Goal: Transaction & Acquisition: Purchase product/service

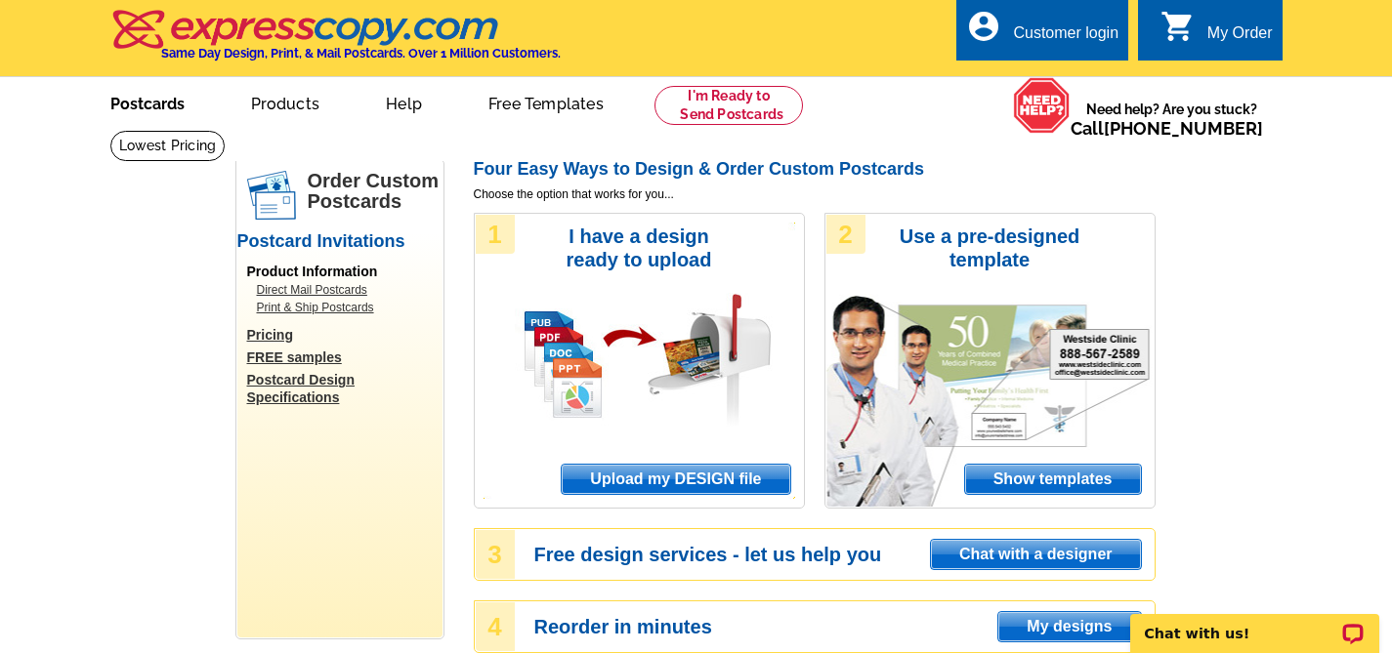
click at [179, 101] on link "Postcards" at bounding box center [147, 102] width 137 height 46
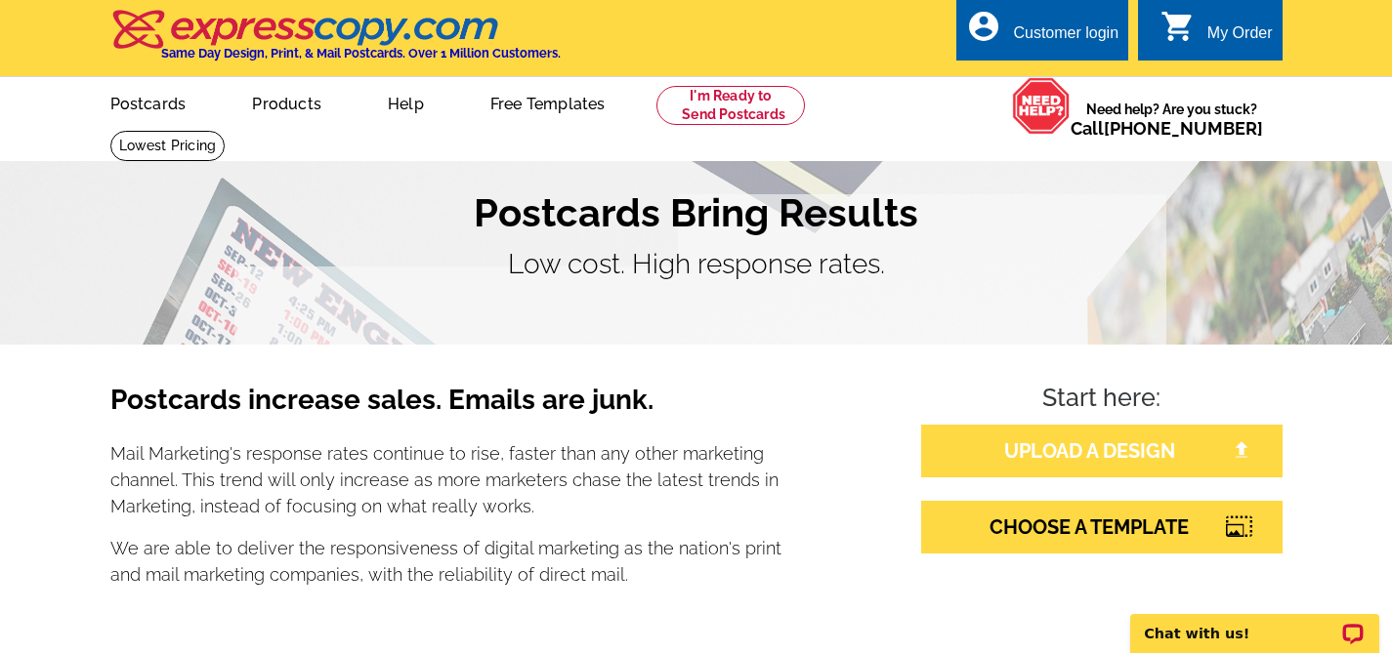
click at [1011, 438] on link "UPLOAD A DESIGN" at bounding box center [1101, 451] width 361 height 53
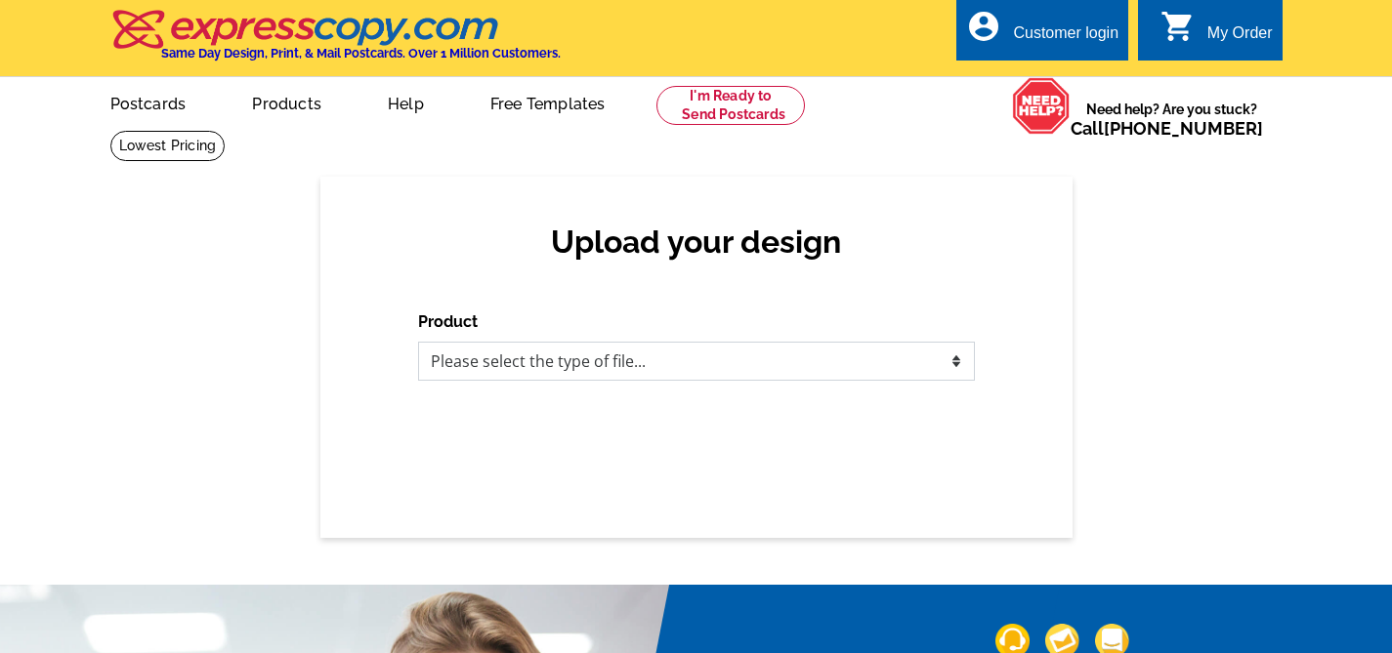
click at [568, 354] on select "Please select the type of file... Postcards Business Cards Letters and flyers G…" at bounding box center [696, 361] width 557 height 39
select select "1"
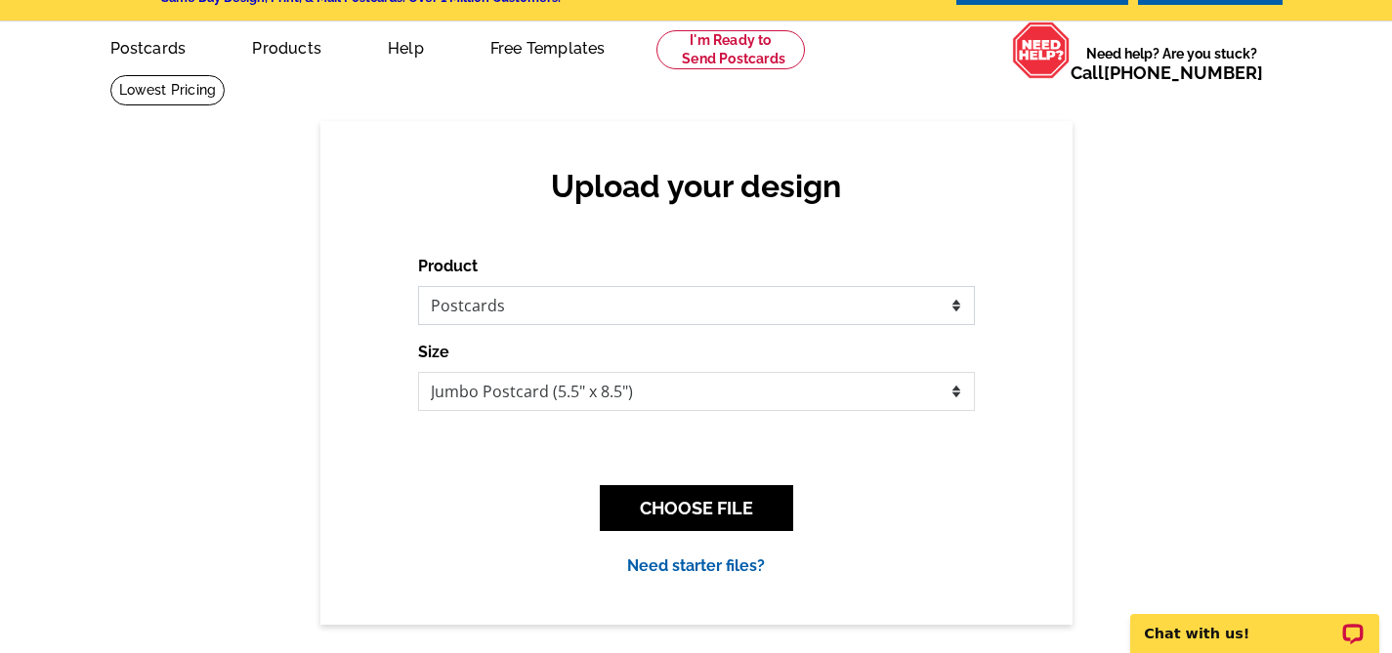
scroll to position [63, 0]
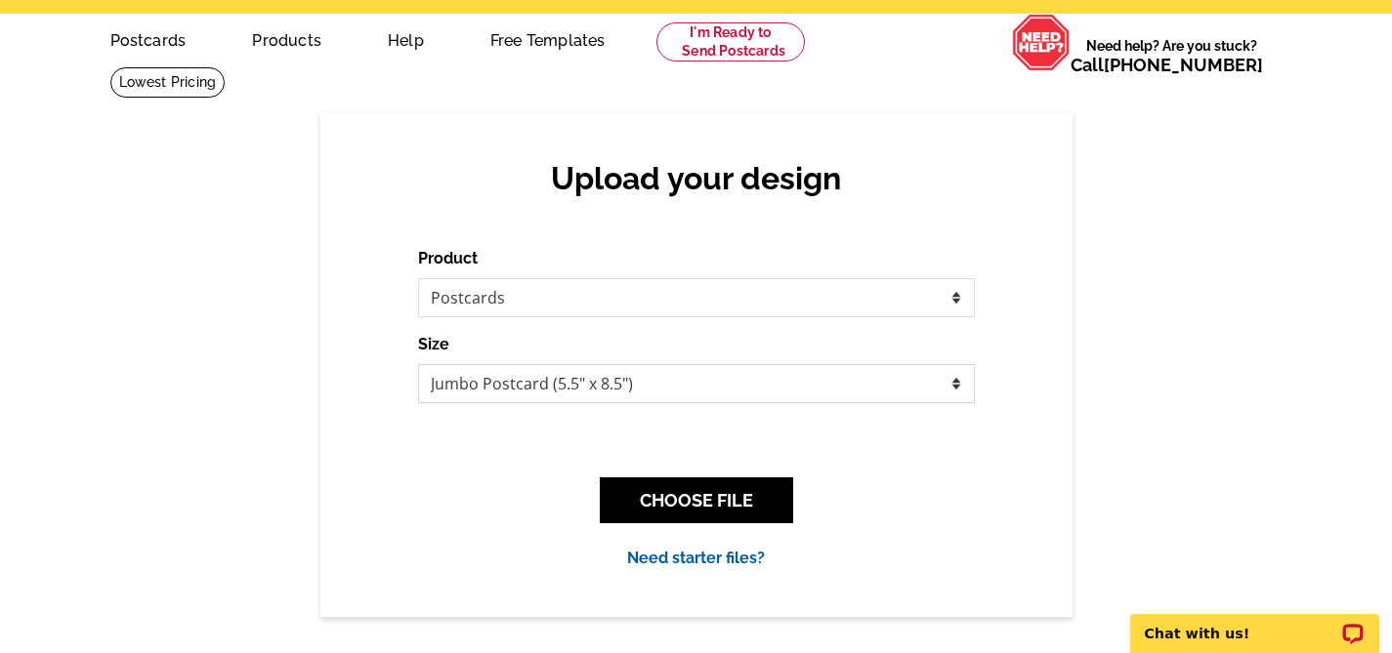
click at [566, 392] on select "Jumbo Postcard (5.5" x 8.5") Regular Postcard (4.25" x 5.6") Panoramic Postcard…" at bounding box center [696, 383] width 557 height 39
select select "1"
click at [707, 380] on select "Jumbo Postcard (5.5" x 8.5") Regular Postcard (4.25" x 5.6") Panoramic Postcard…" at bounding box center [696, 383] width 557 height 39
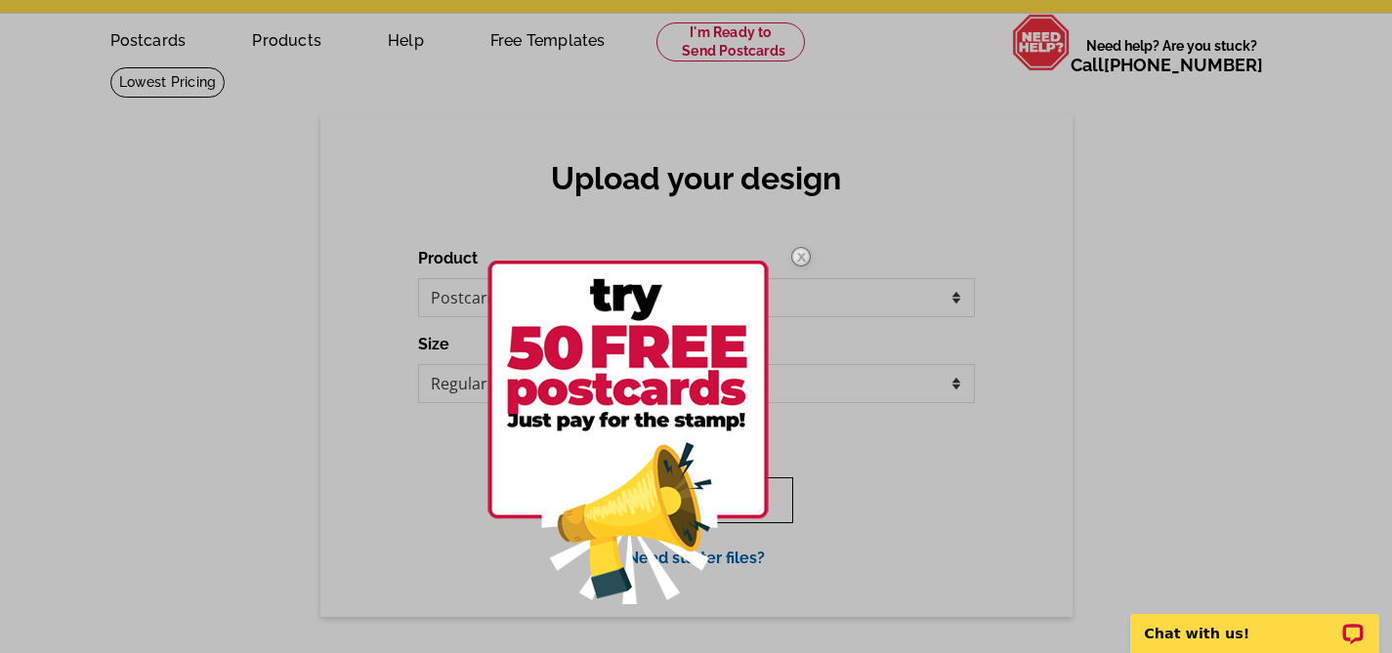
click at [710, 520] on img at bounding box center [627, 433] width 281 height 344
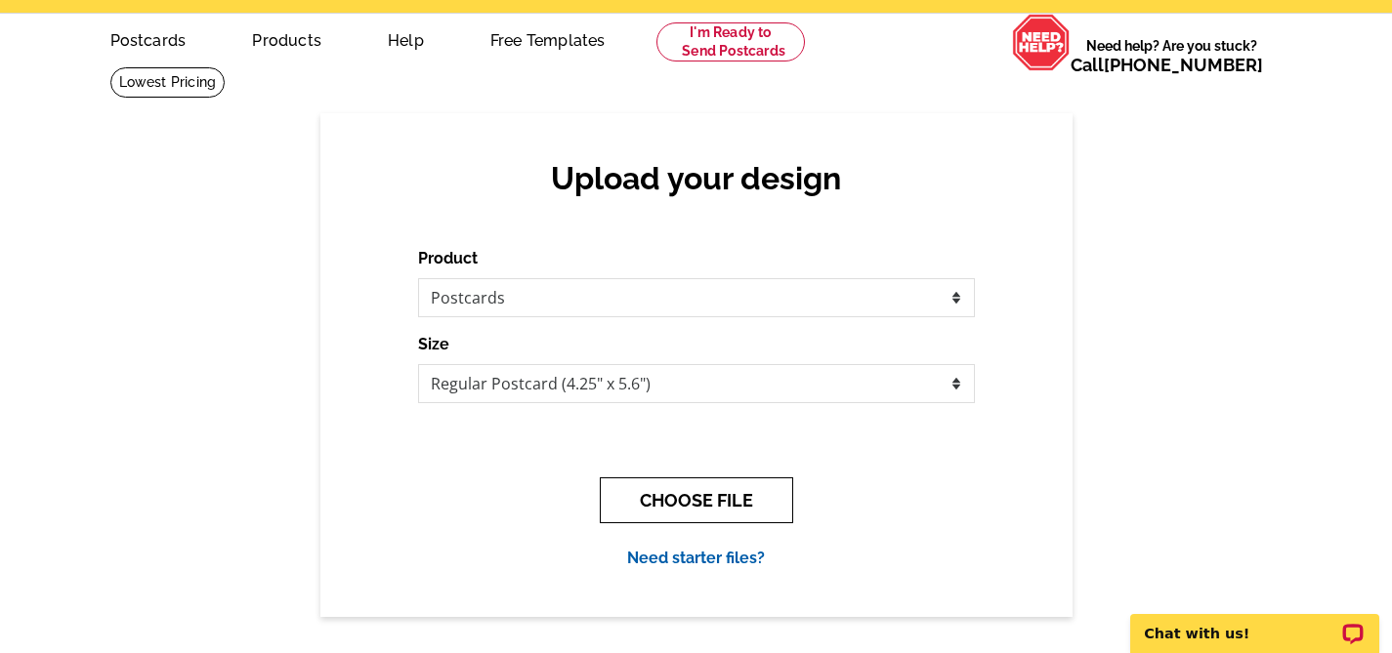
click at [632, 512] on button "CHOOSE FILE" at bounding box center [696, 501] width 193 height 46
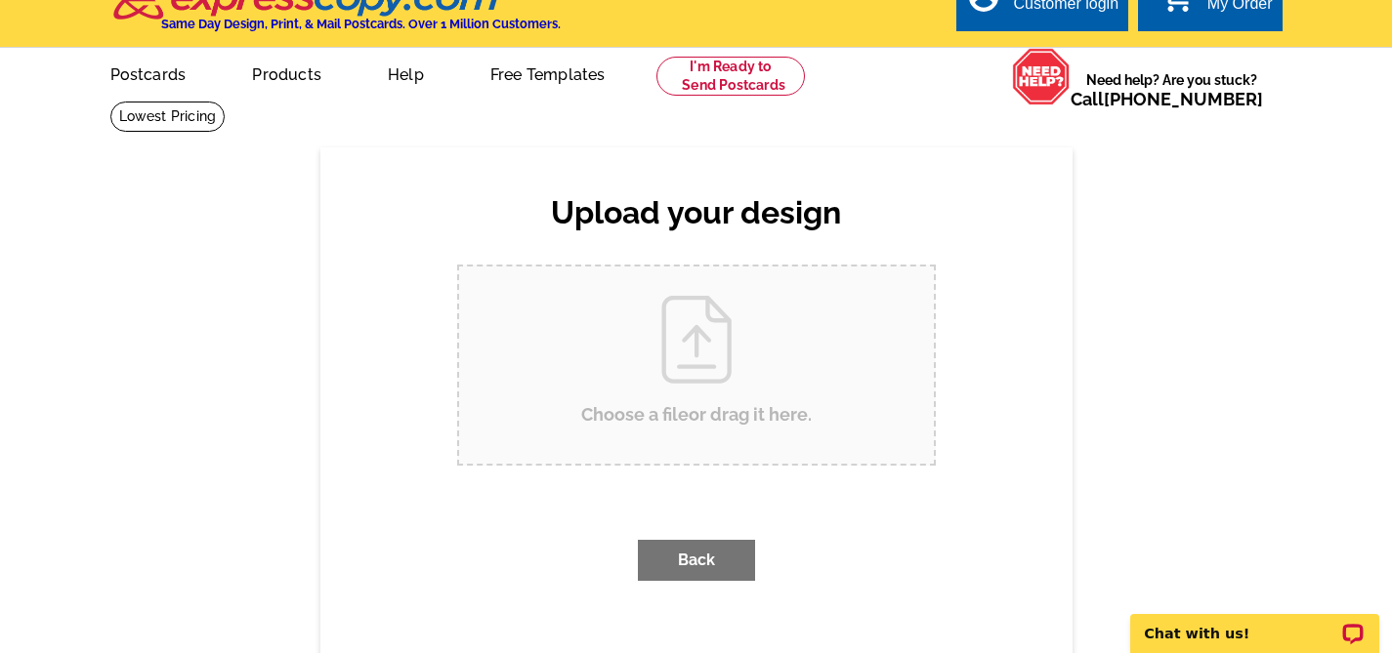
scroll to position [0, 0]
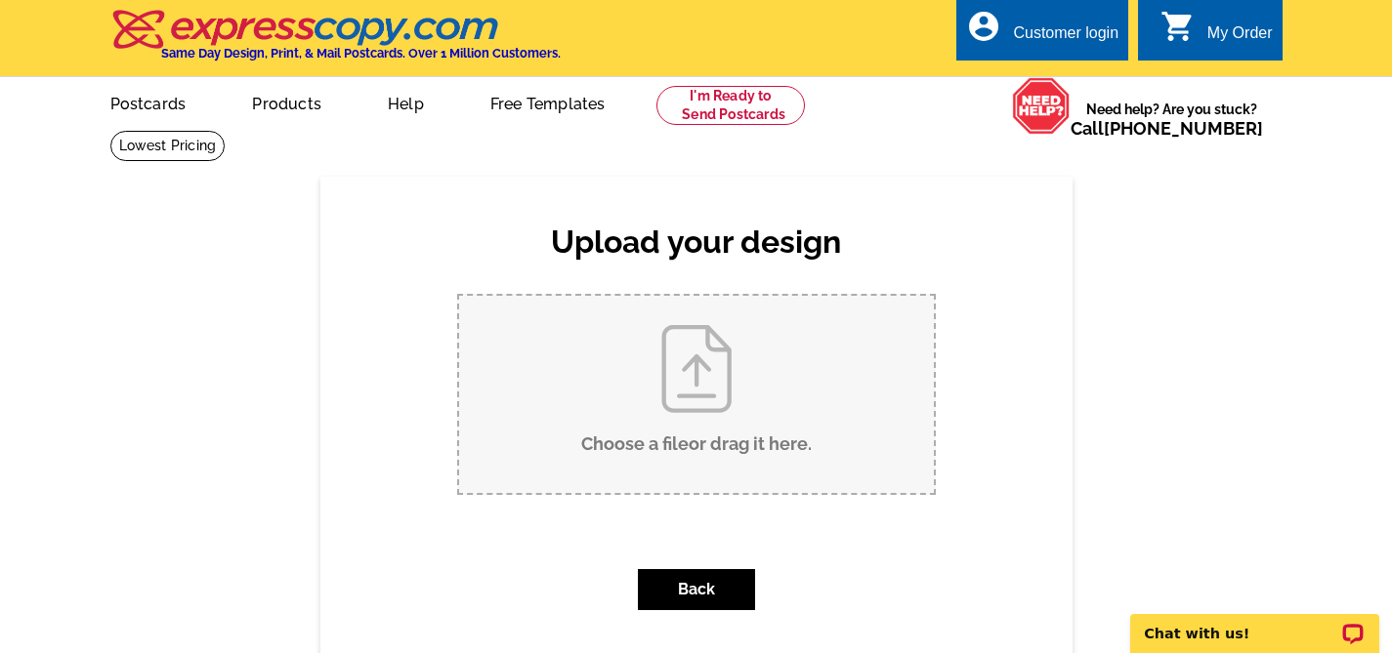
click at [572, 442] on input "Choose a file or drag it here ." at bounding box center [696, 394] width 475 height 197
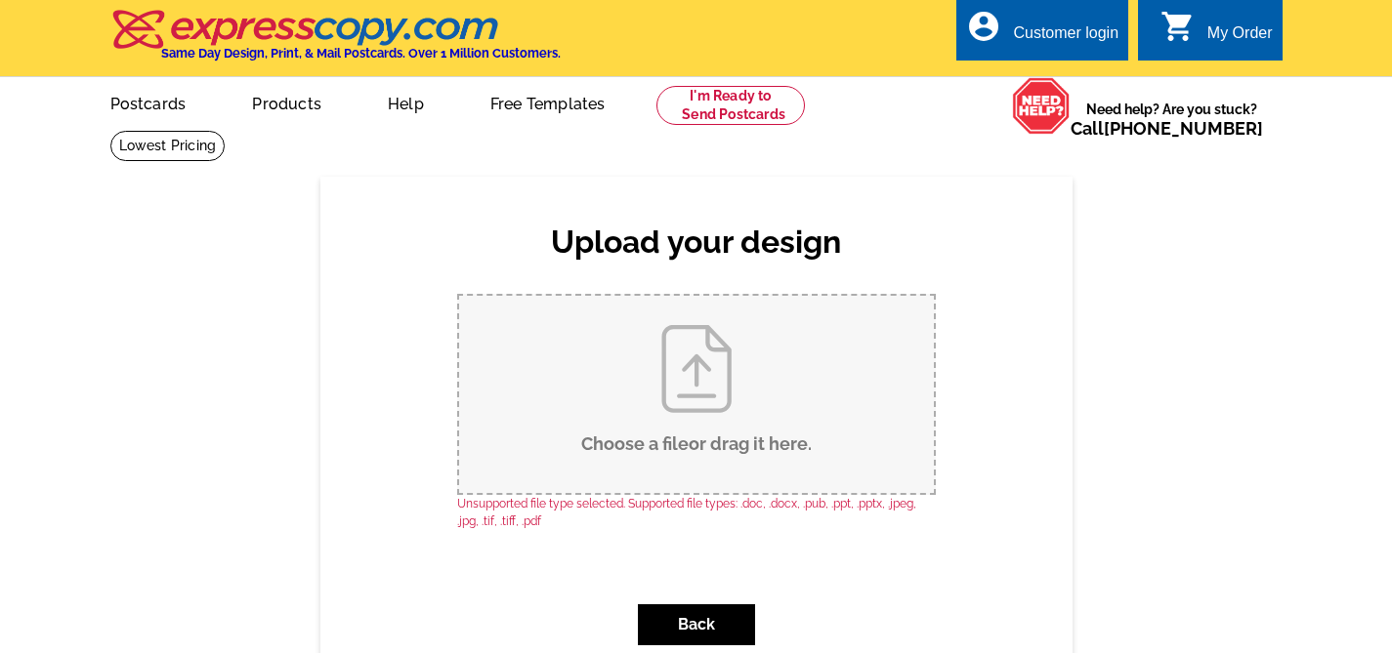
click at [714, 414] on input "Choose a file or drag it here ." at bounding box center [696, 394] width 475 height 197
type input "C:\fakepath\Draft 1-front.jpg"
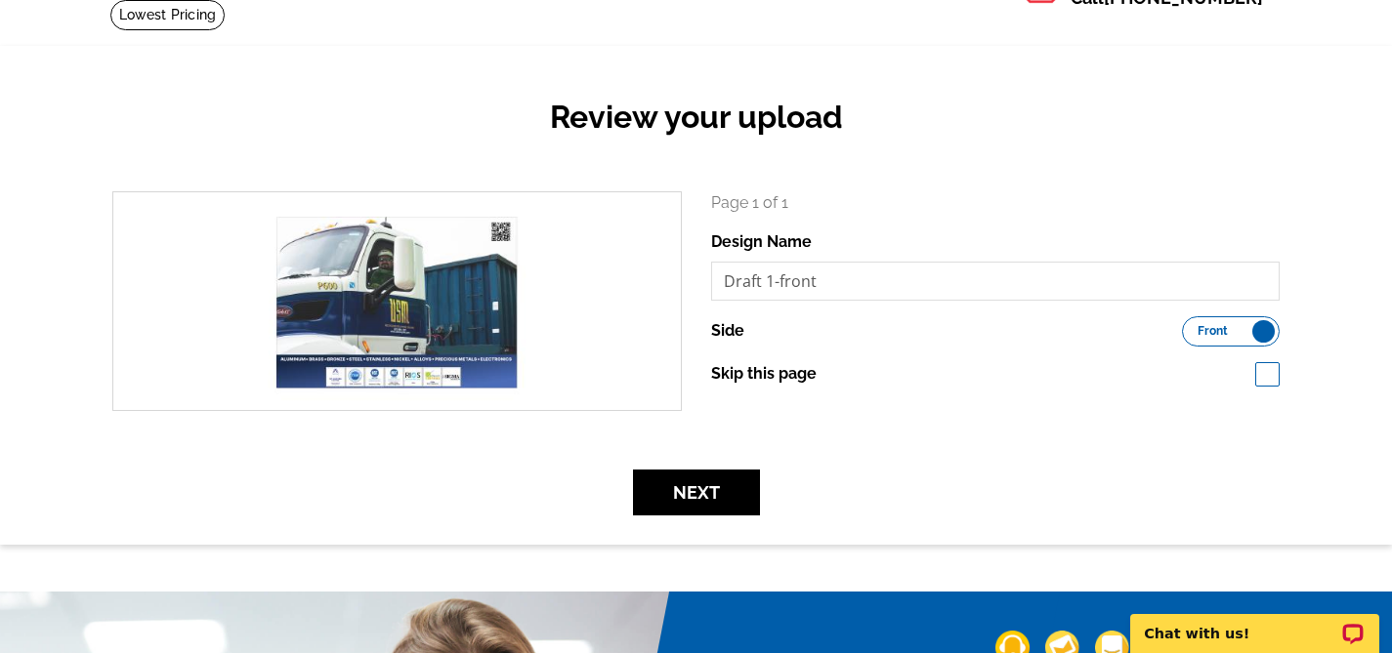
scroll to position [142, 0]
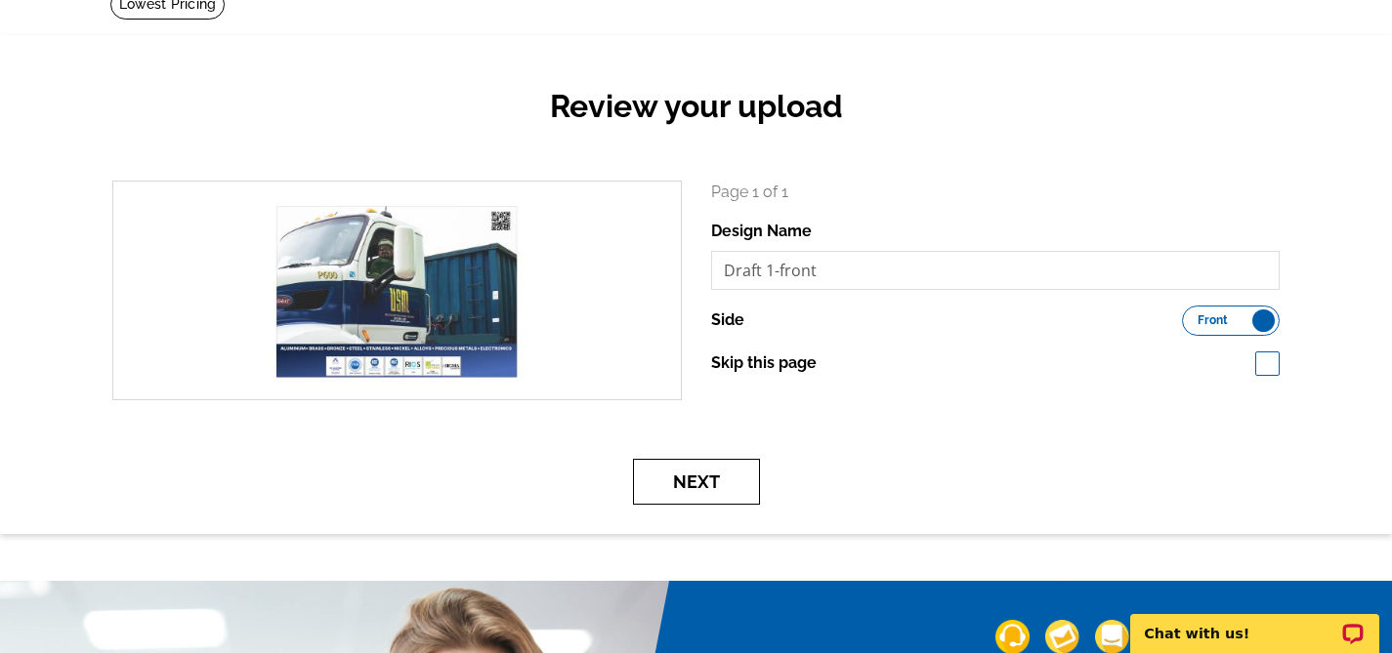
click at [685, 504] on button "Next" at bounding box center [696, 482] width 127 height 46
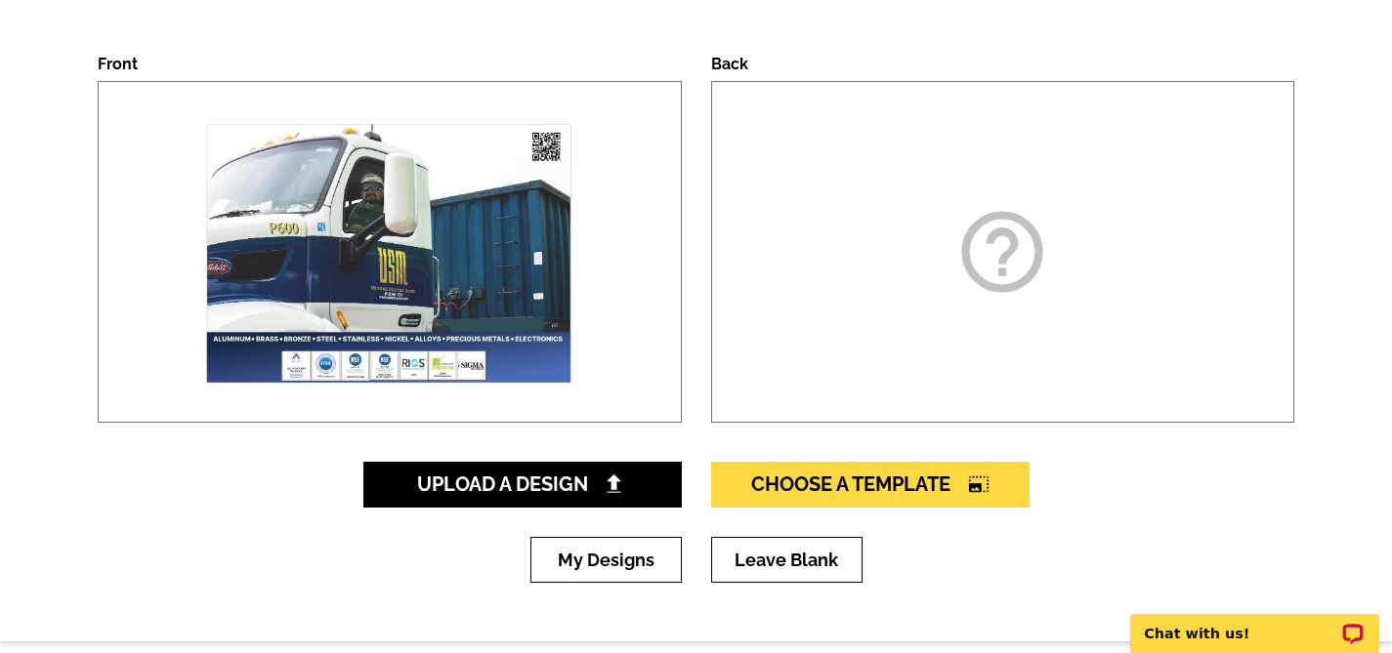
scroll to position [284, 0]
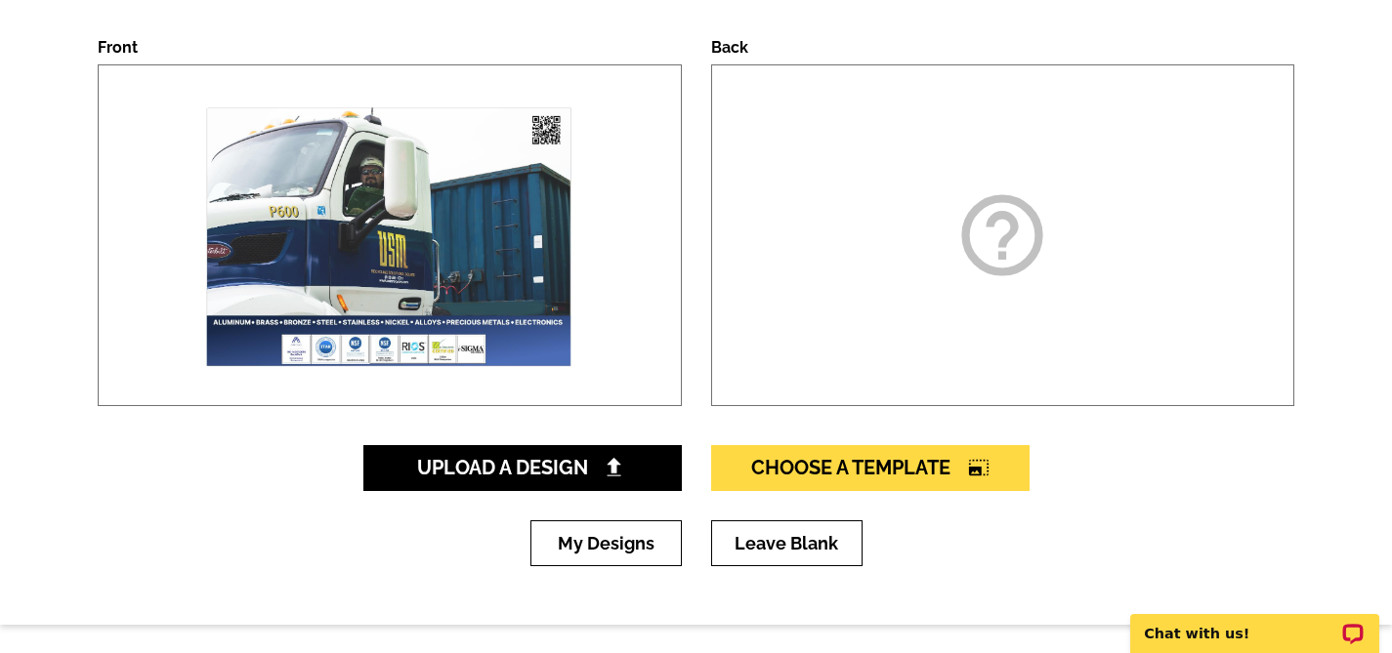
click at [520, 309] on img at bounding box center [389, 235] width 472 height 340
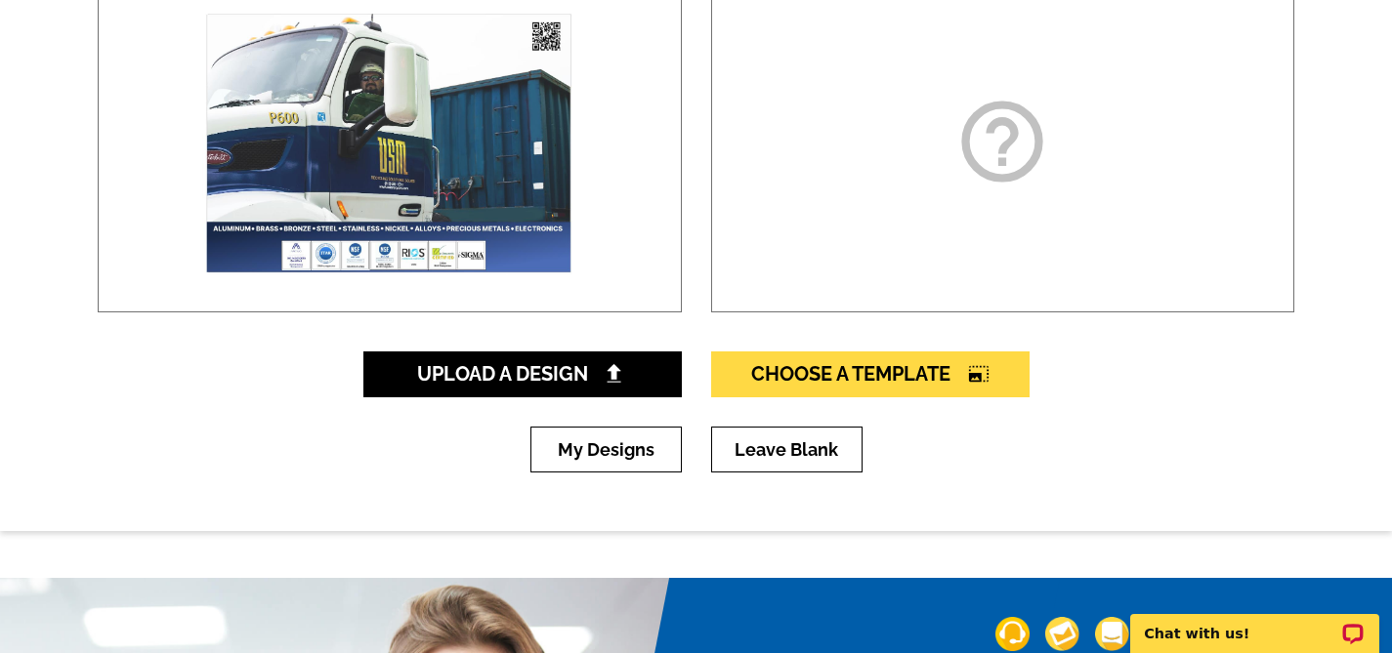
scroll to position [373, 0]
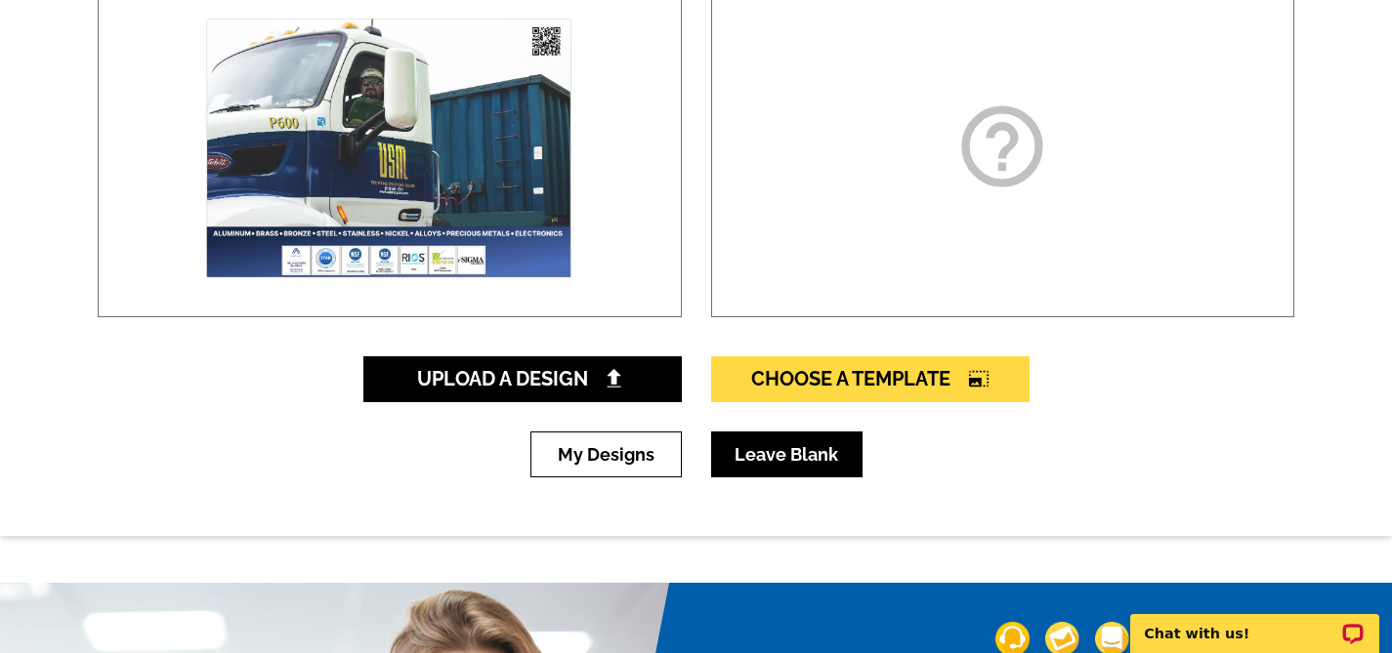
click at [750, 448] on link "Leave Blank" at bounding box center [786, 455] width 151 height 46
